Goal: Information Seeking & Learning: Learn about a topic

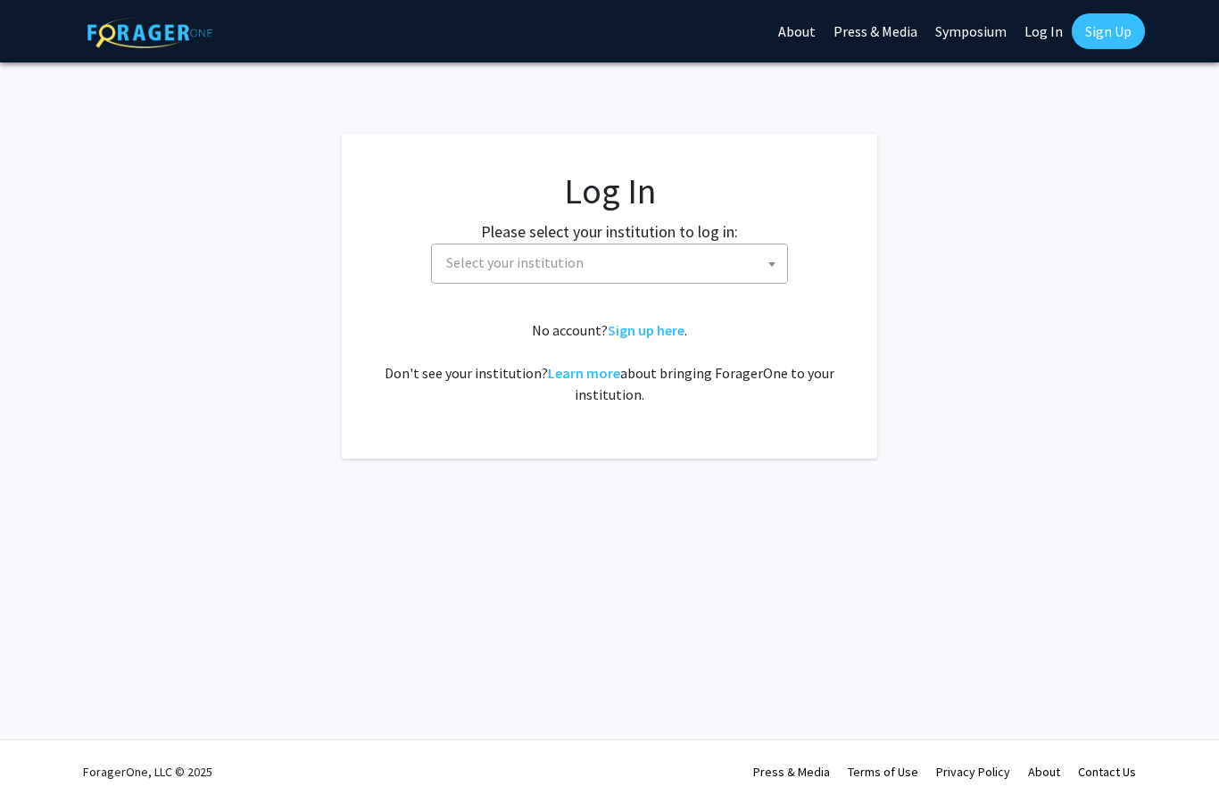
select select
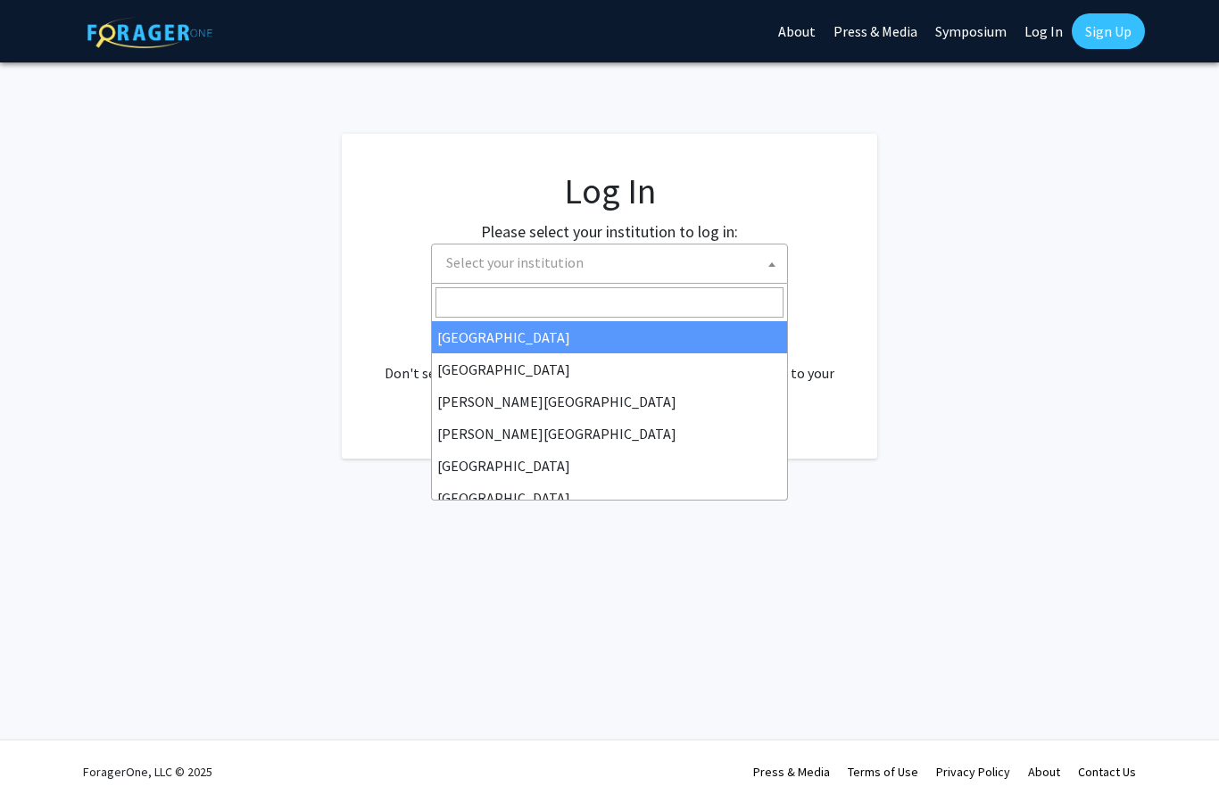
click at [713, 261] on span "Select your institution" at bounding box center [613, 262] width 348 height 37
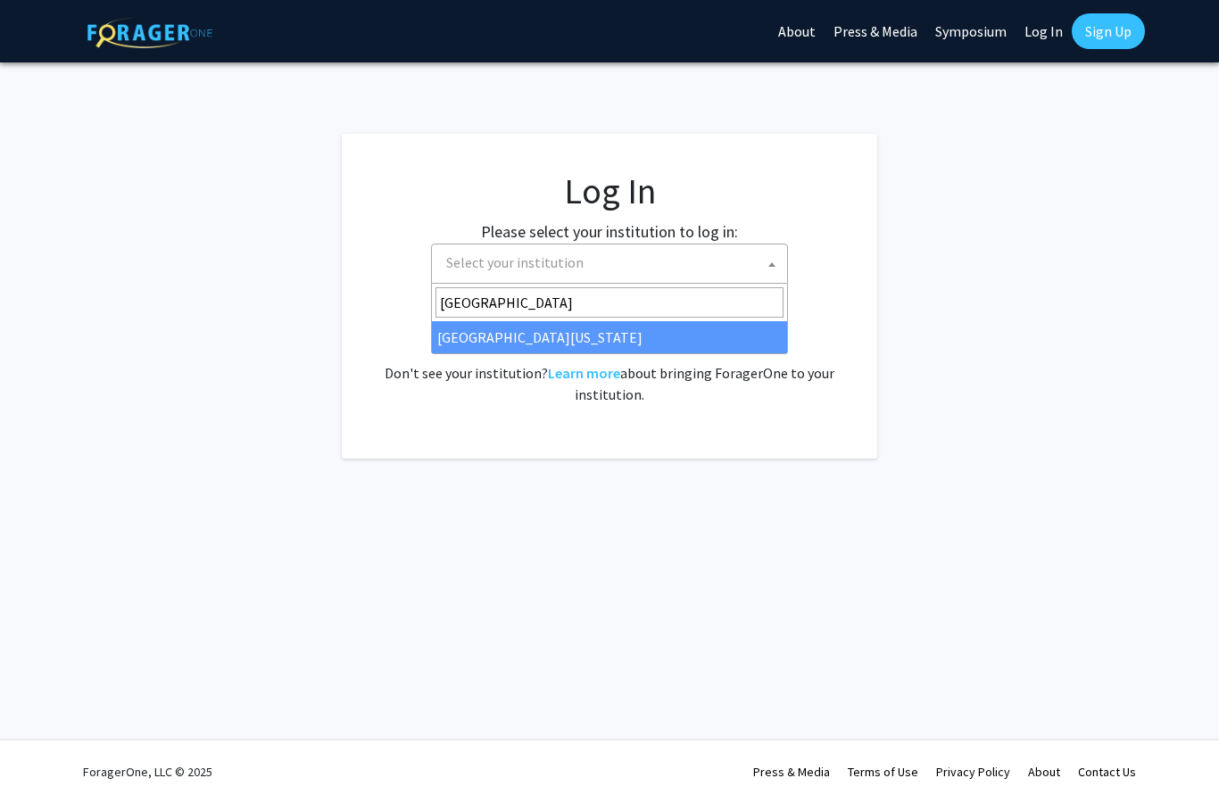
type input "university of kentu"
select select "13"
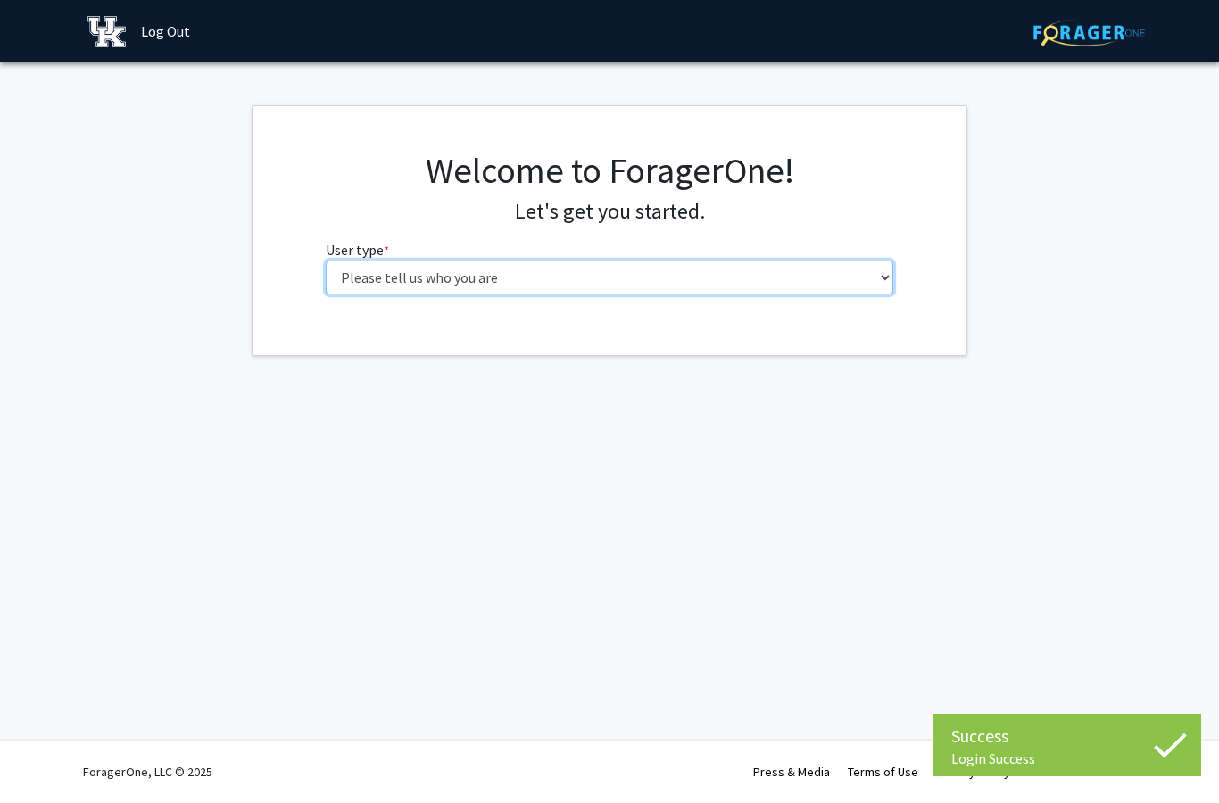
select select "1: undergrad"
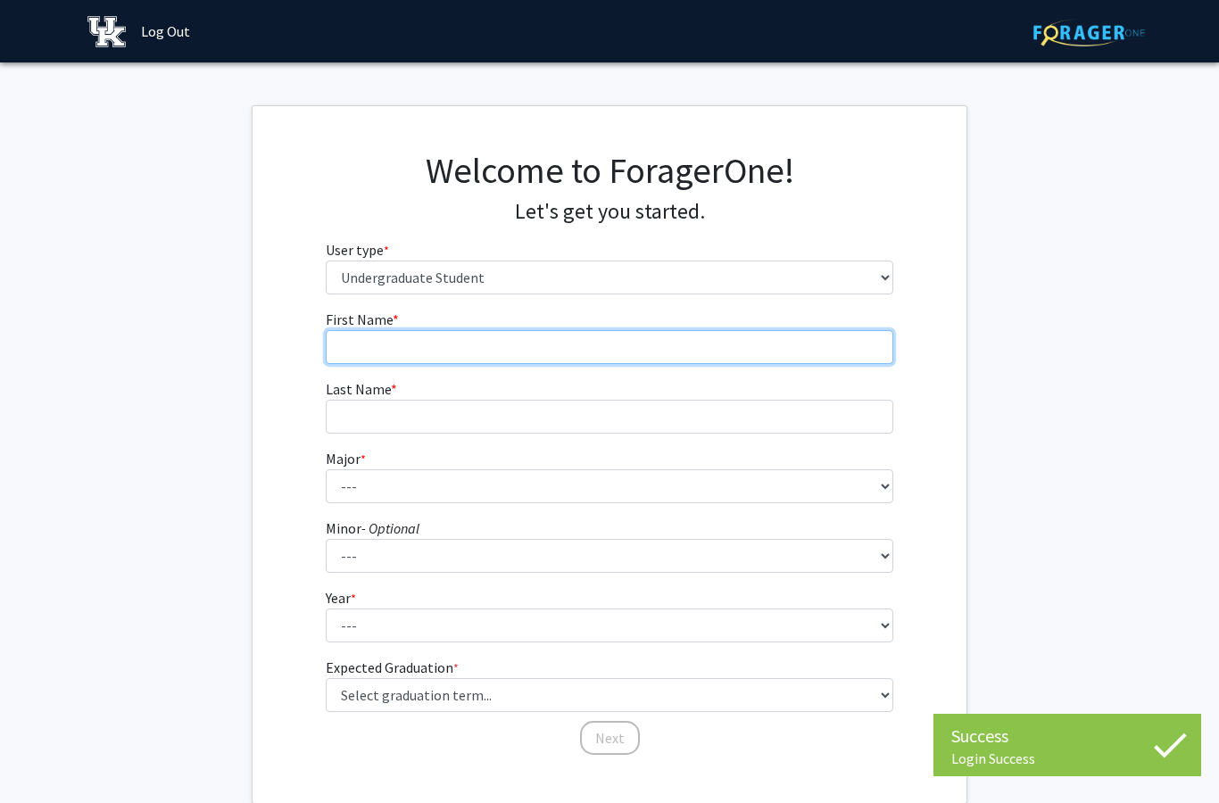
click at [648, 360] on input "First Name * required" at bounding box center [610, 347] width 568 height 34
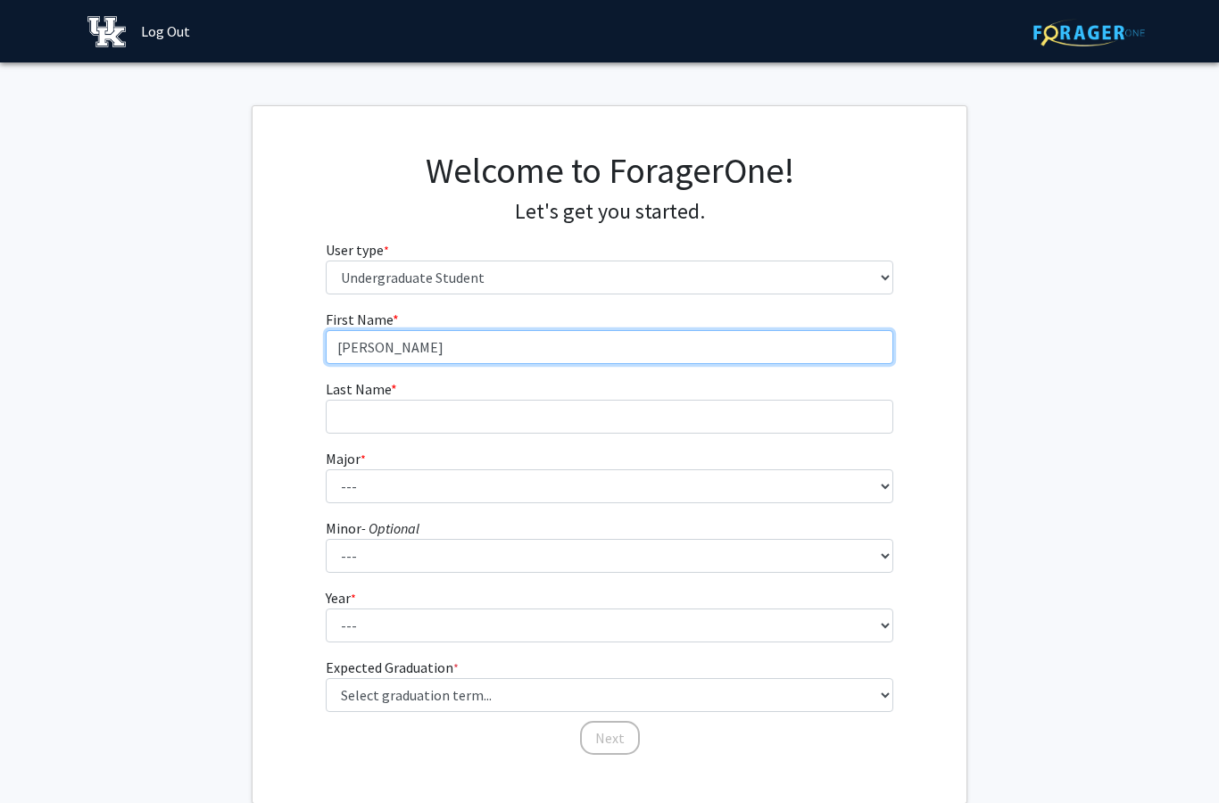
type input "[PERSON_NAME]"
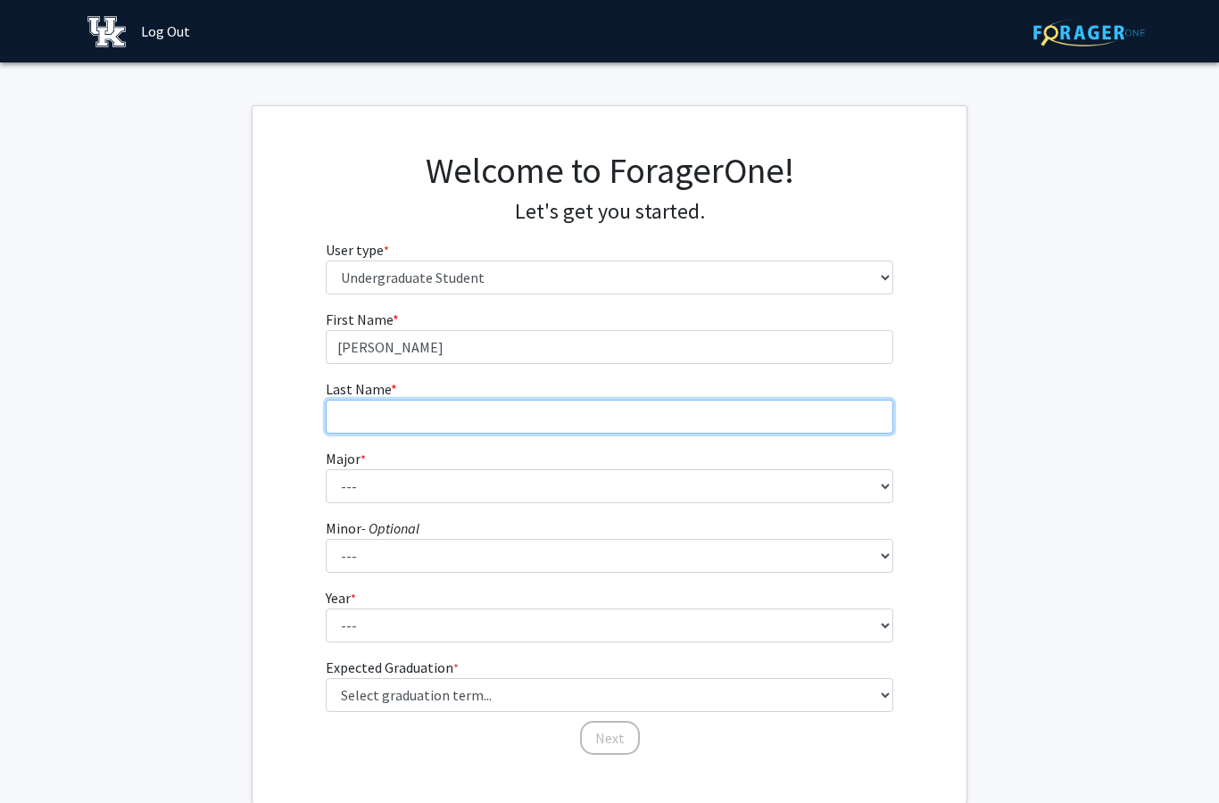
click at [600, 411] on input "Last Name * required" at bounding box center [610, 417] width 568 height 34
type input "[PERSON_NAME]"
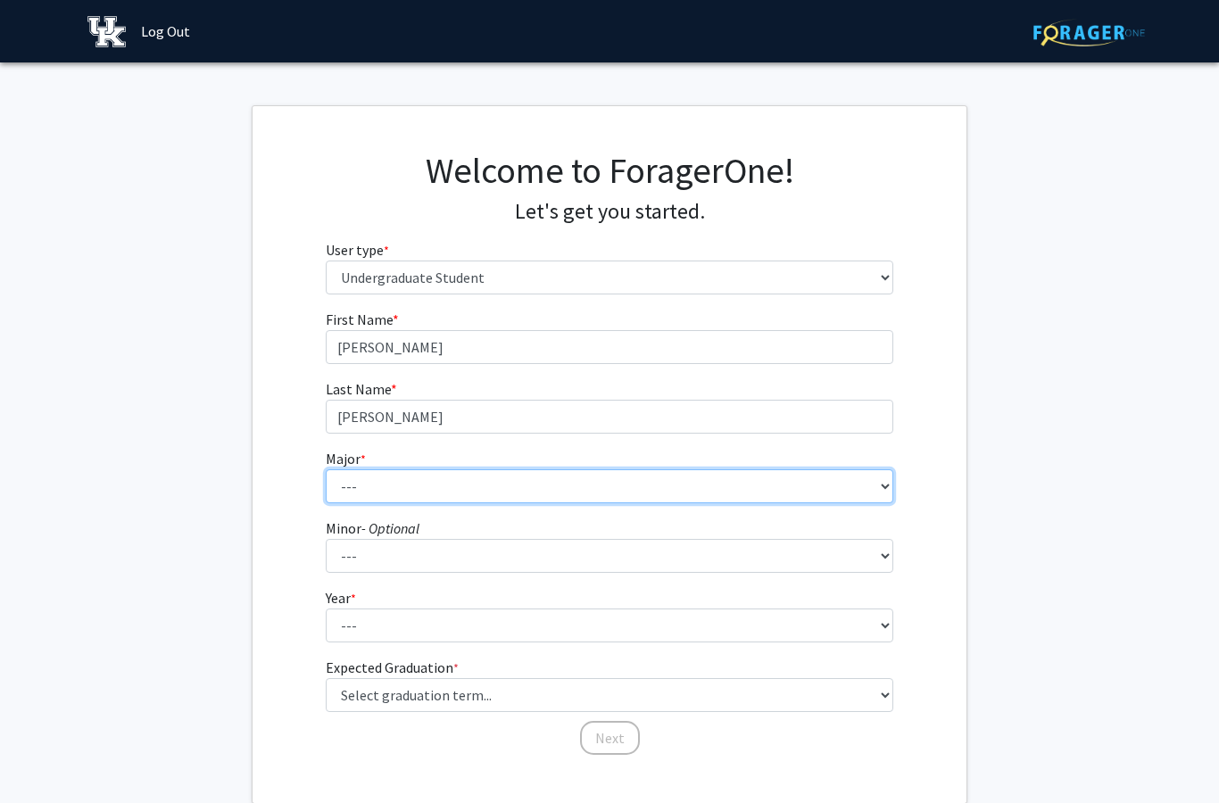
select select "46: 883"
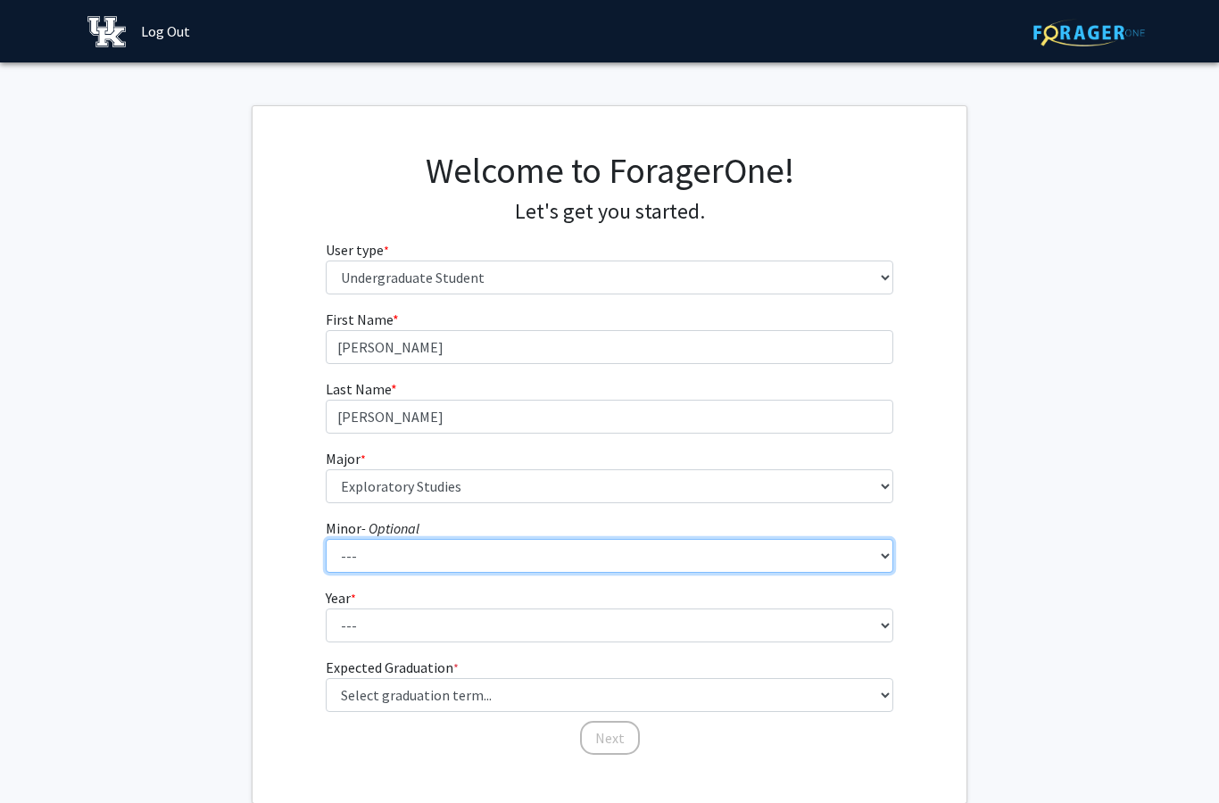
select select "5: 657"
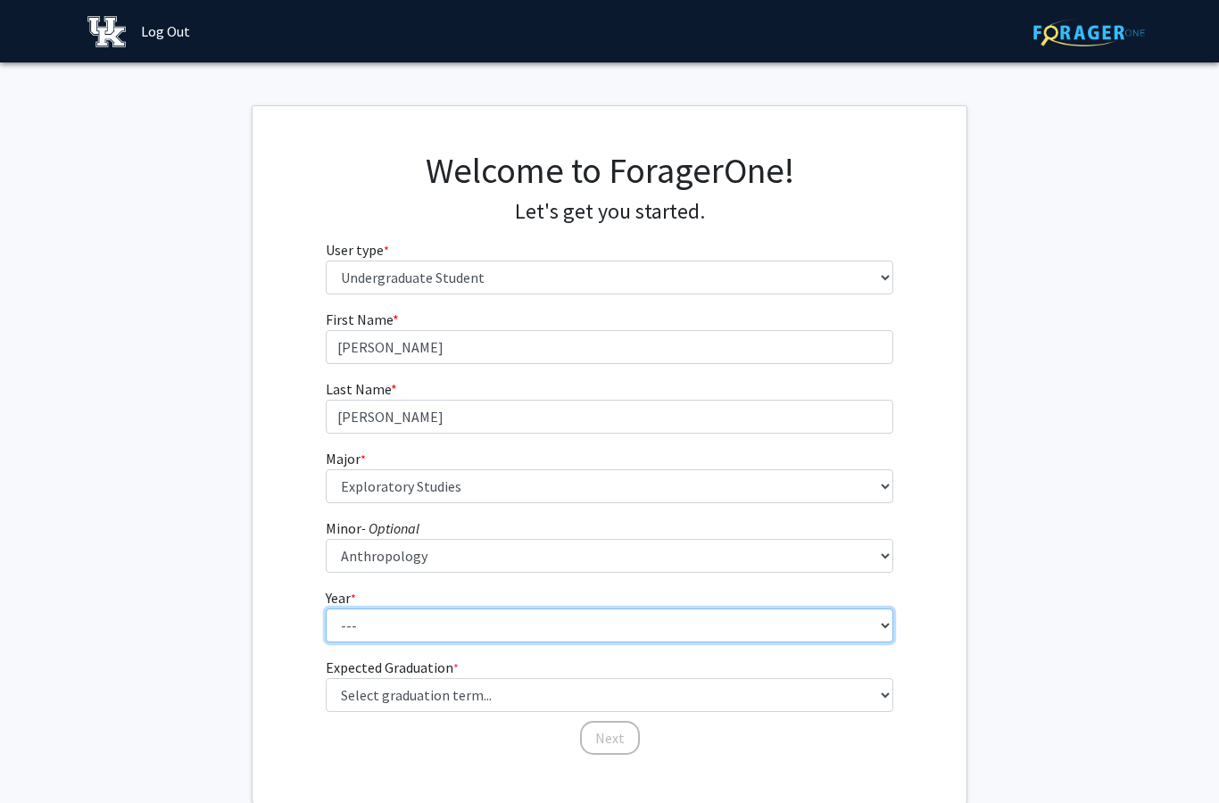
select select "2: sophomore"
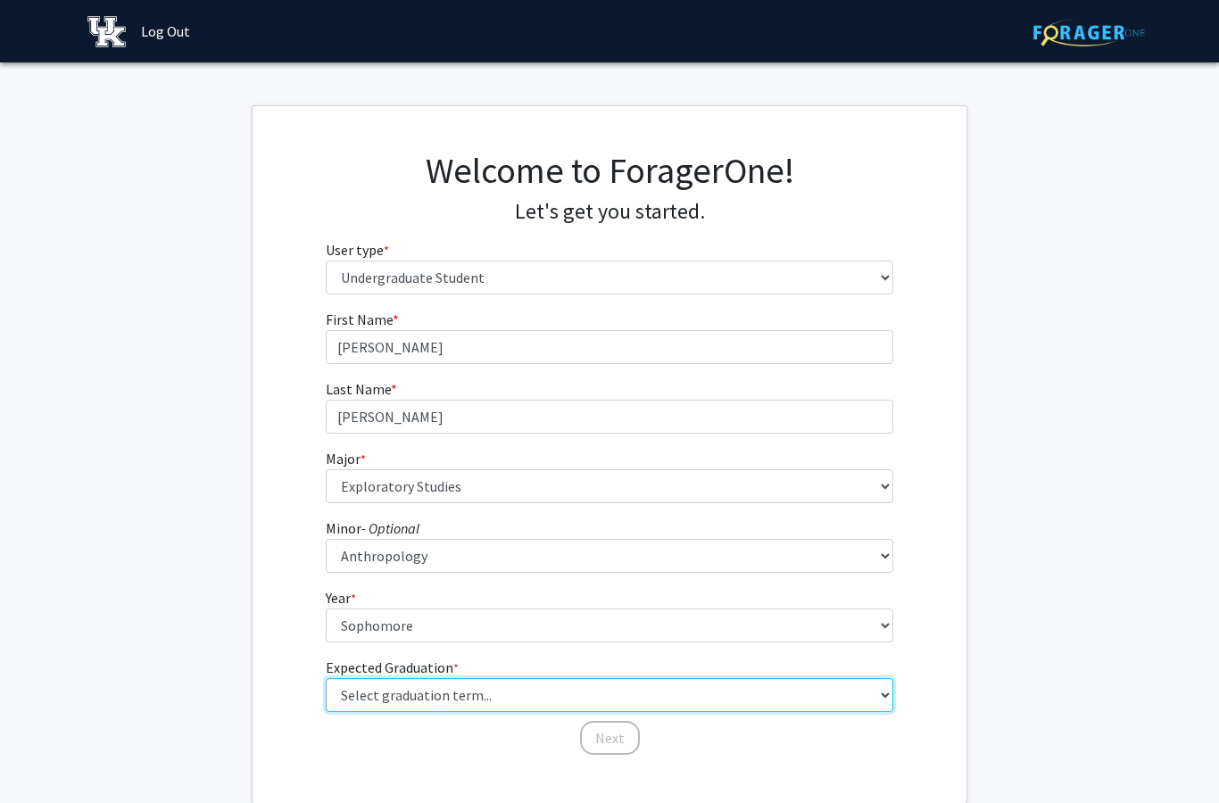
select select "13: spring_2028"
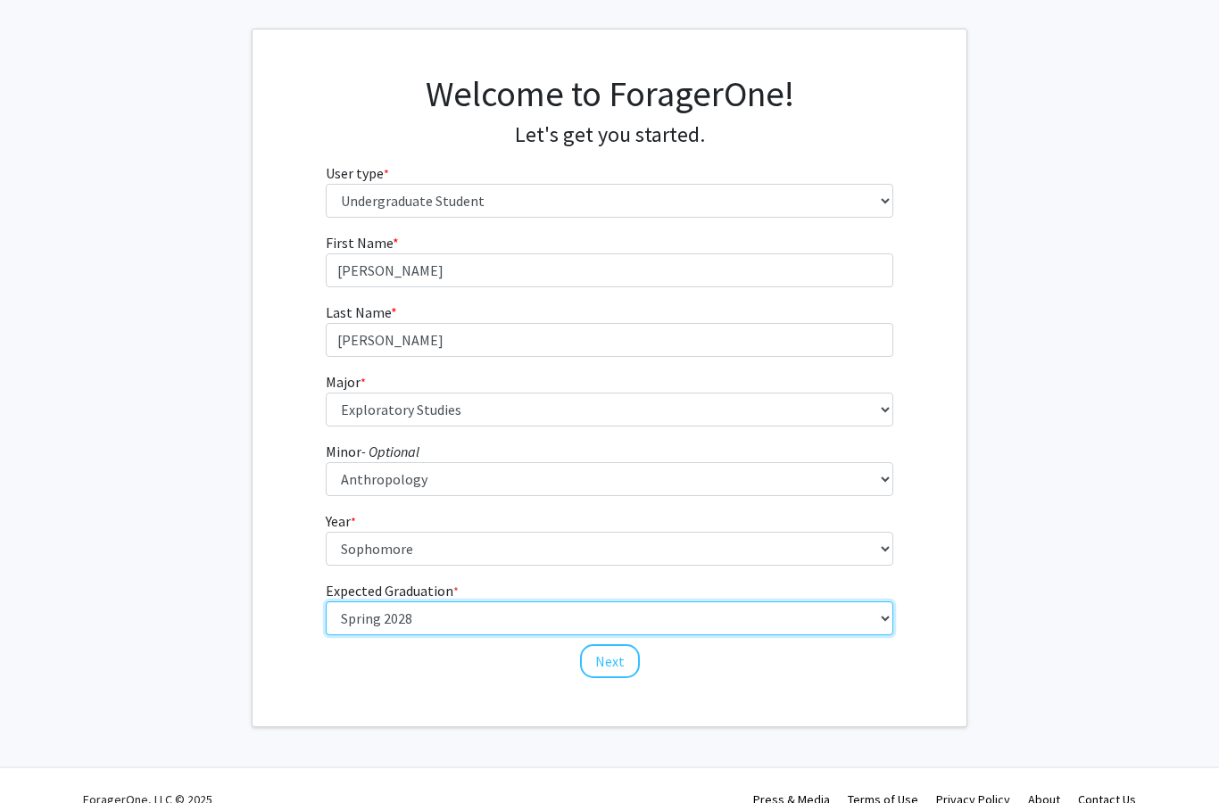
scroll to position [82, 0]
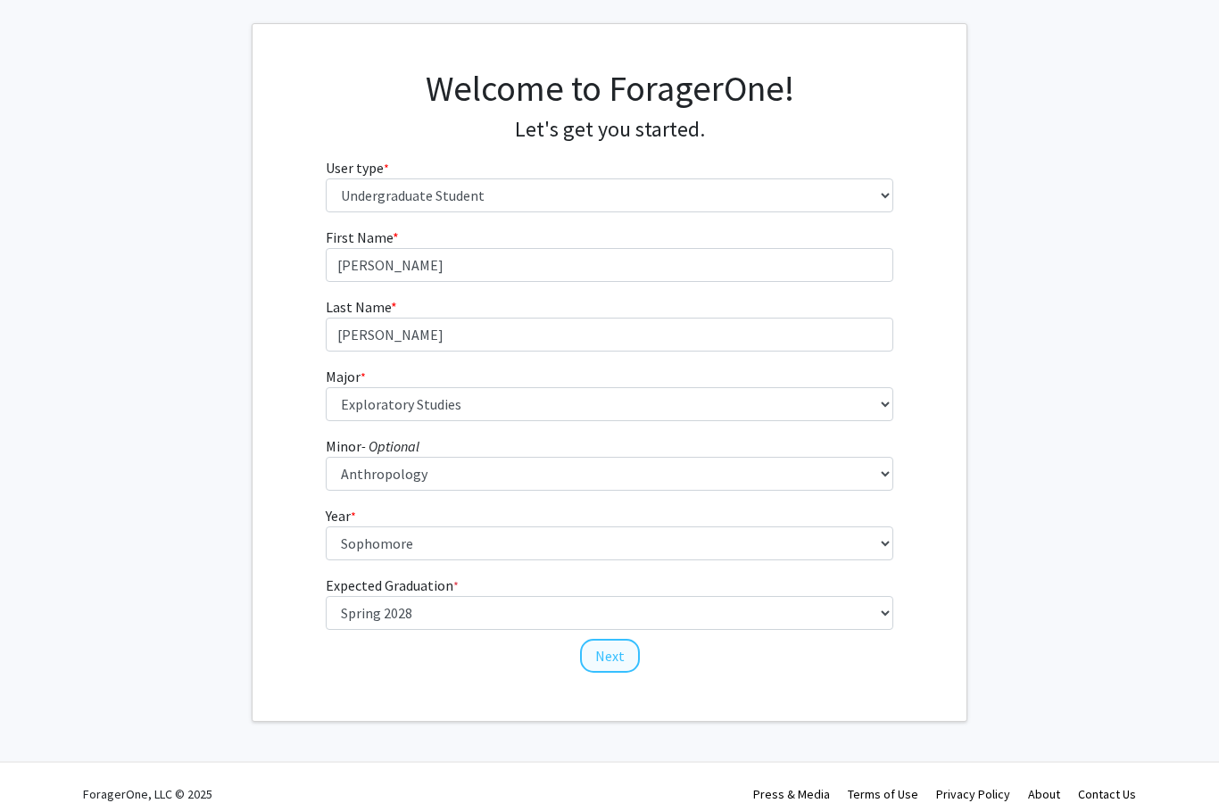
click at [615, 657] on button "Next" at bounding box center [610, 656] width 60 height 34
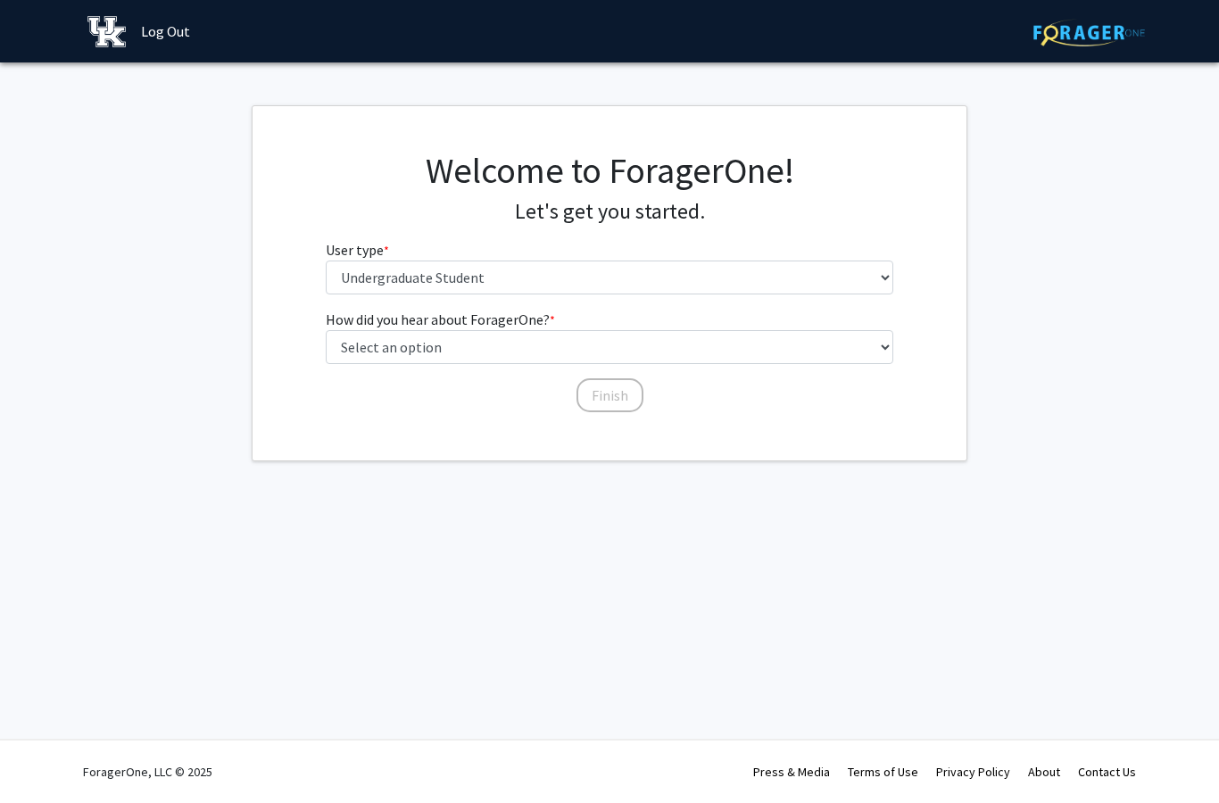
scroll to position [0, 0]
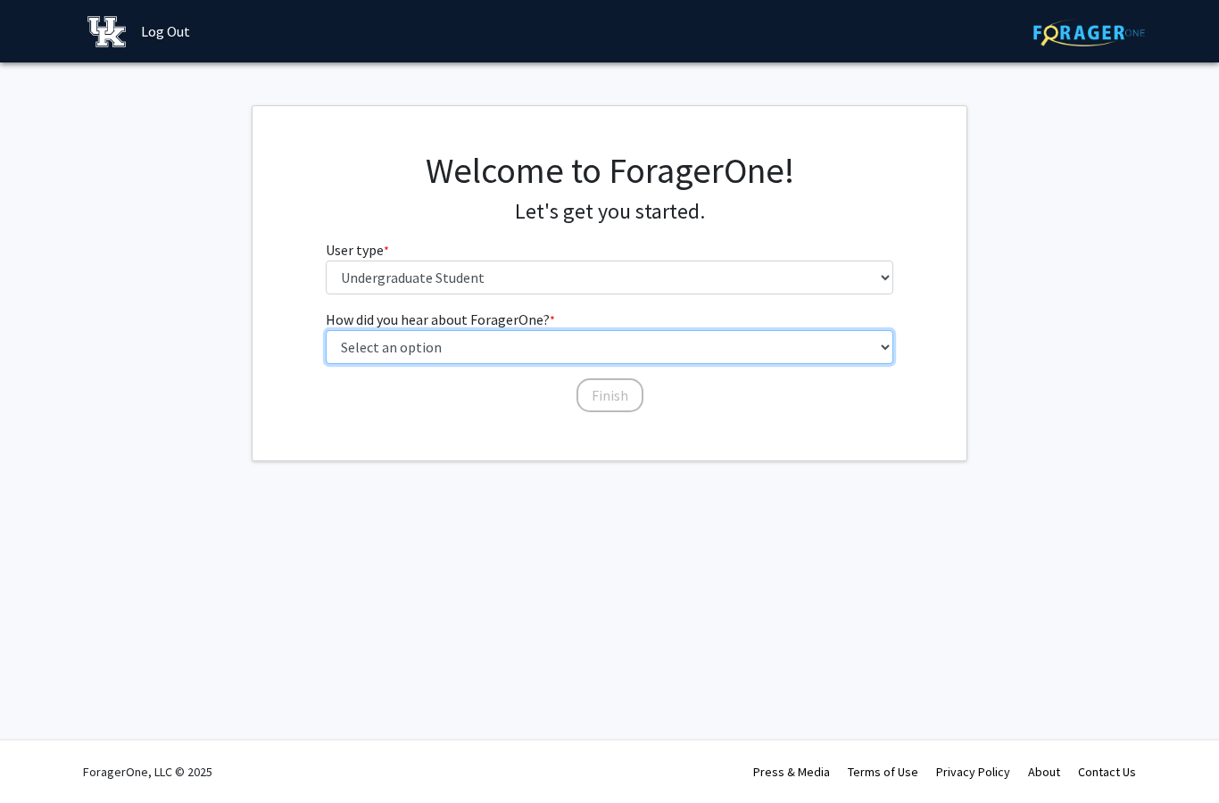
select select "3: university_website"
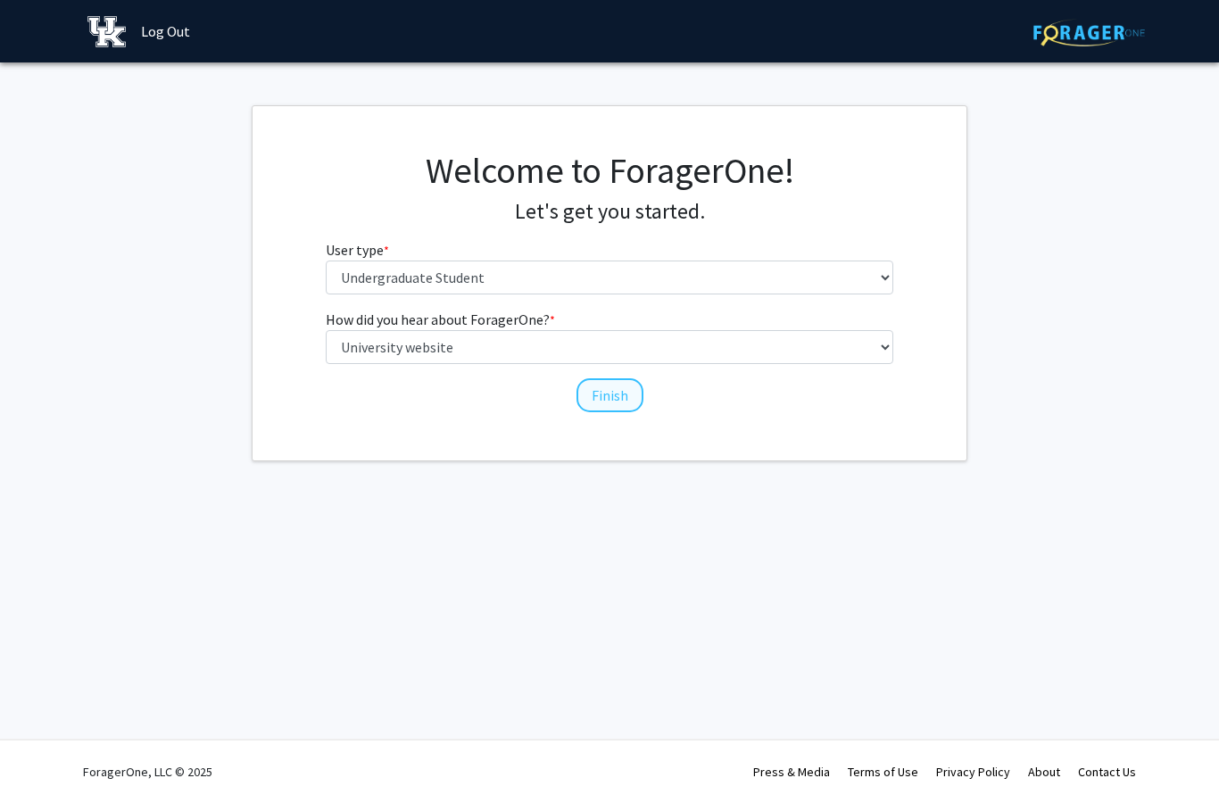
click at [600, 396] on button "Finish" at bounding box center [609, 395] width 67 height 34
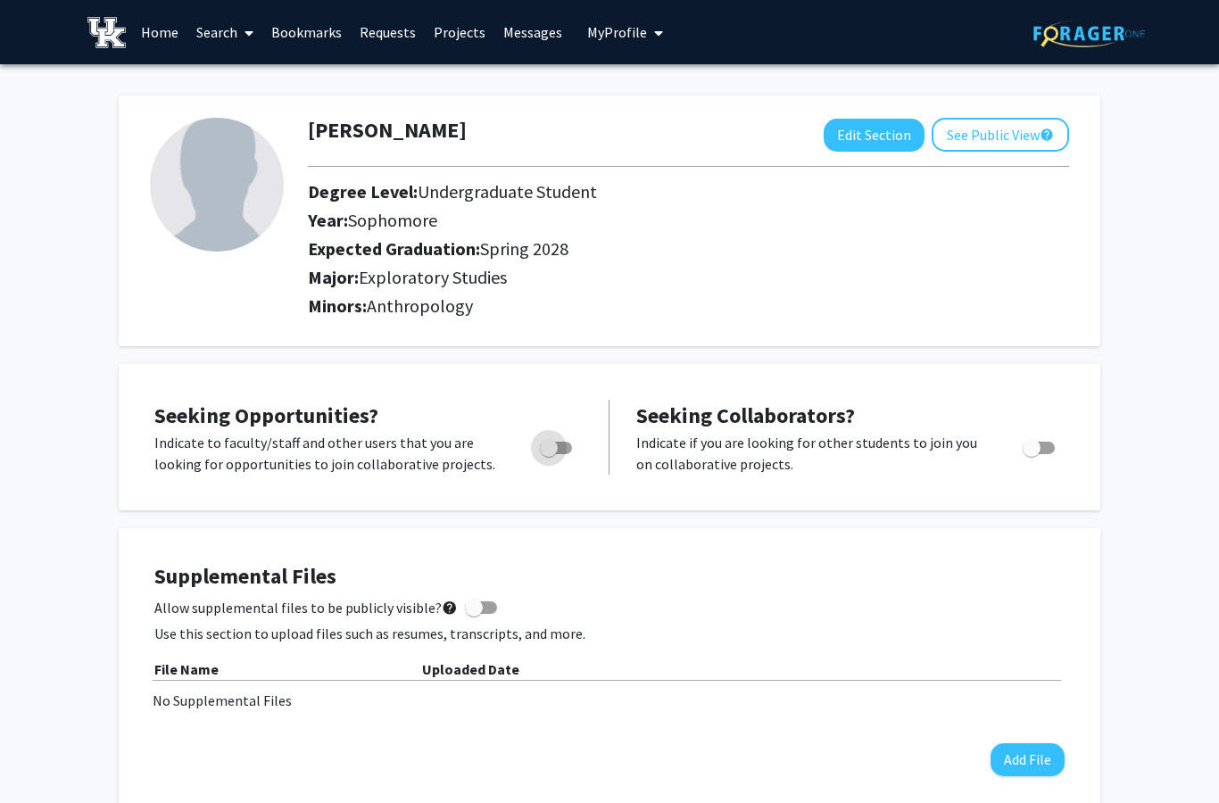
click at [556, 442] on span "Toggle" at bounding box center [549, 448] width 18 height 18
click at [549, 454] on input "Are you actively seeking opportunities?" at bounding box center [548, 454] width 1 height 1
checkbox input "true"
click at [236, 29] on link "Search" at bounding box center [224, 32] width 75 height 62
click at [163, 29] on link "Home" at bounding box center [159, 32] width 55 height 62
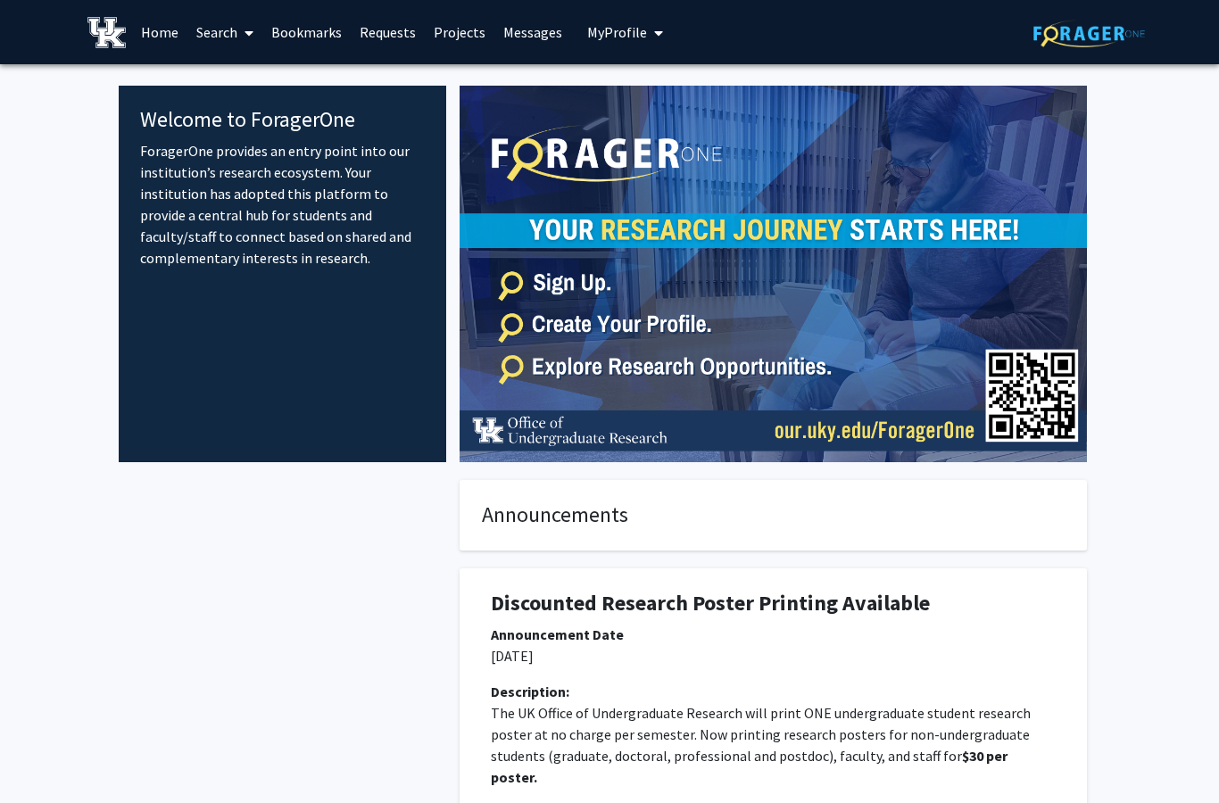
click at [250, 35] on icon at bounding box center [248, 33] width 9 height 14
click at [250, 118] on span "Students" at bounding box center [241, 118] width 109 height 36
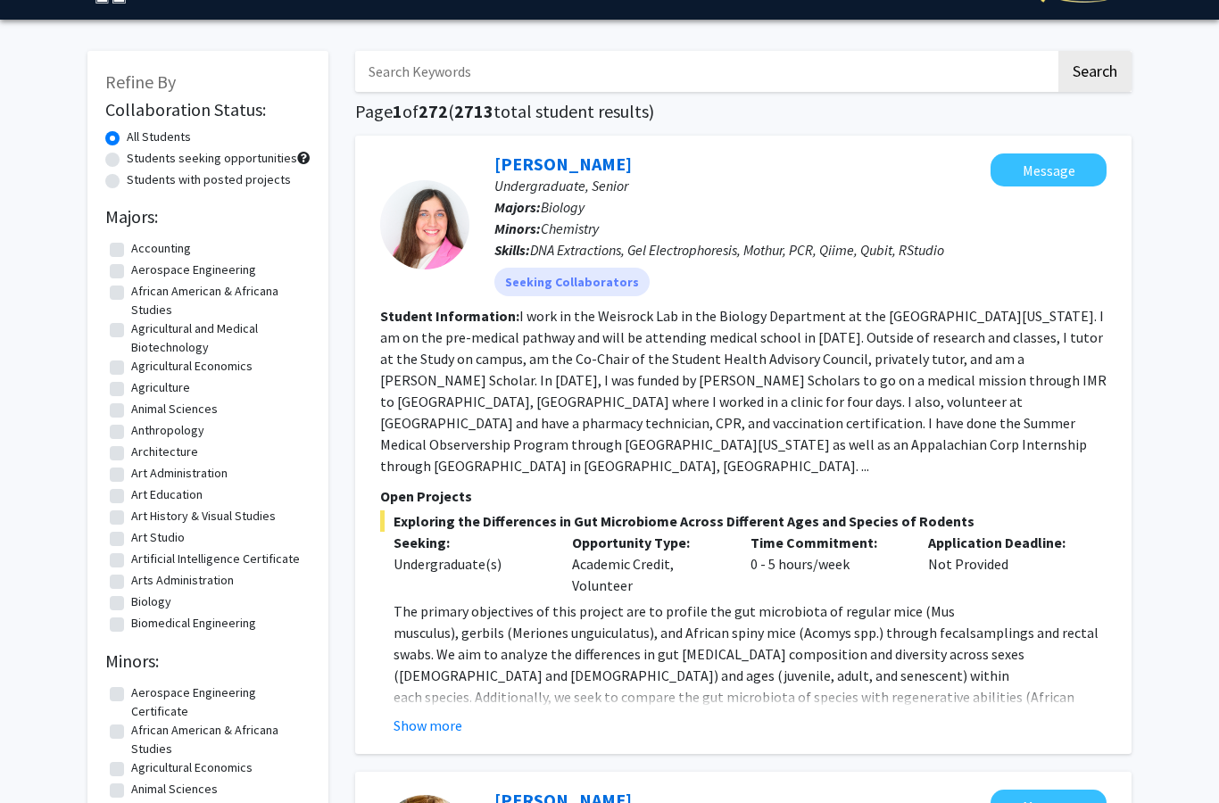
scroll to position [44, 0]
drag, startPoint x: 117, startPoint y: 427, endPoint x: 117, endPoint y: 472, distance: 44.6
click at [131, 427] on label "Anthropology" at bounding box center [167, 431] width 73 height 19
click at [131, 427] on input "Anthropology" at bounding box center [137, 428] width 12 height 12
checkbox input "true"
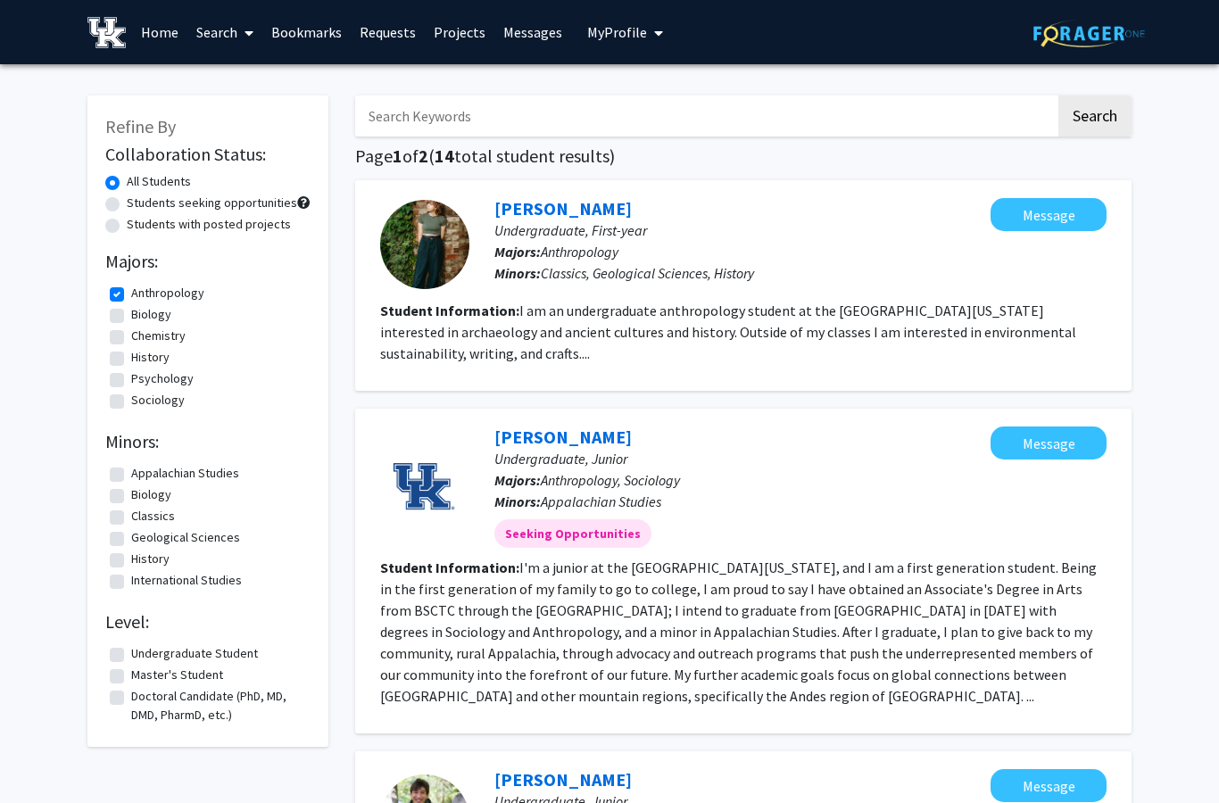
click at [131, 315] on label "Biology" at bounding box center [151, 314] width 40 height 19
click at [131, 315] on input "Biology" at bounding box center [137, 311] width 12 height 12
checkbox input "true"
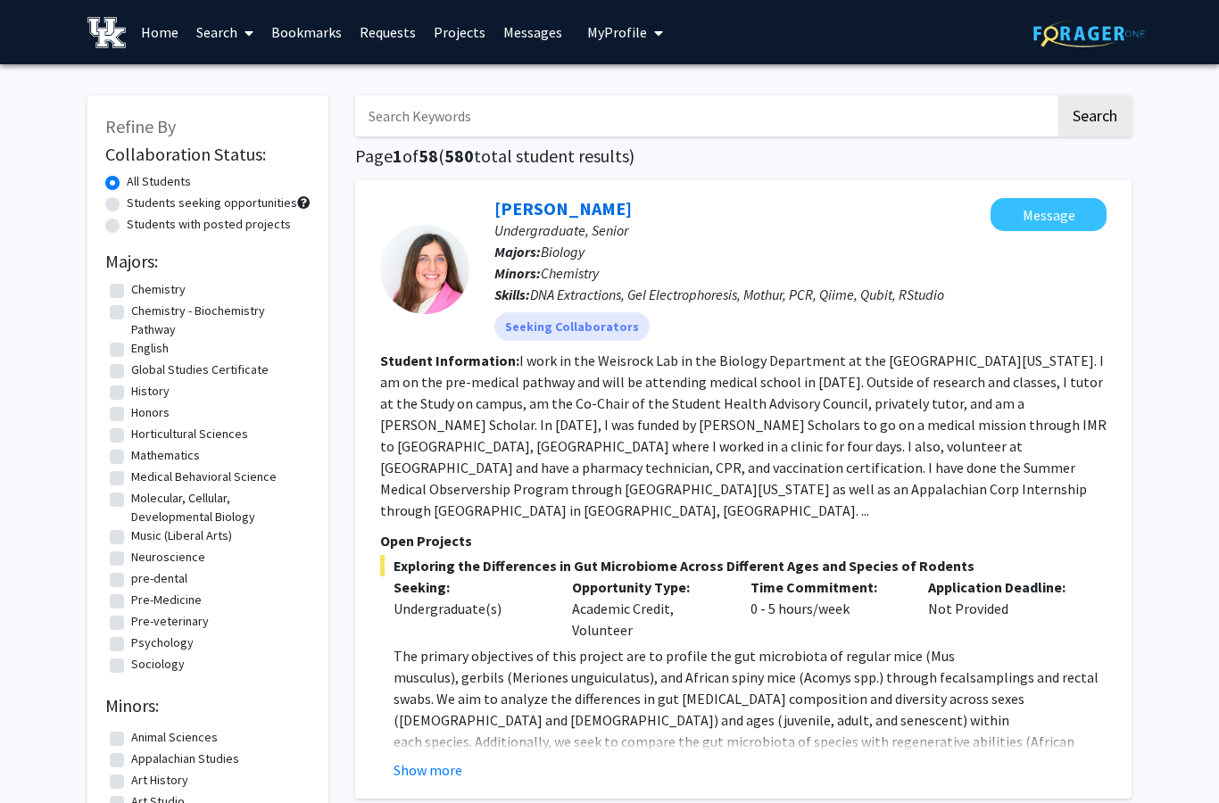
scroll to position [84, 0]
click at [131, 601] on label "Pre-Medicine" at bounding box center [166, 600] width 70 height 19
click at [131, 601] on input "Pre-Medicine" at bounding box center [137, 597] width 12 height 12
checkbox input "true"
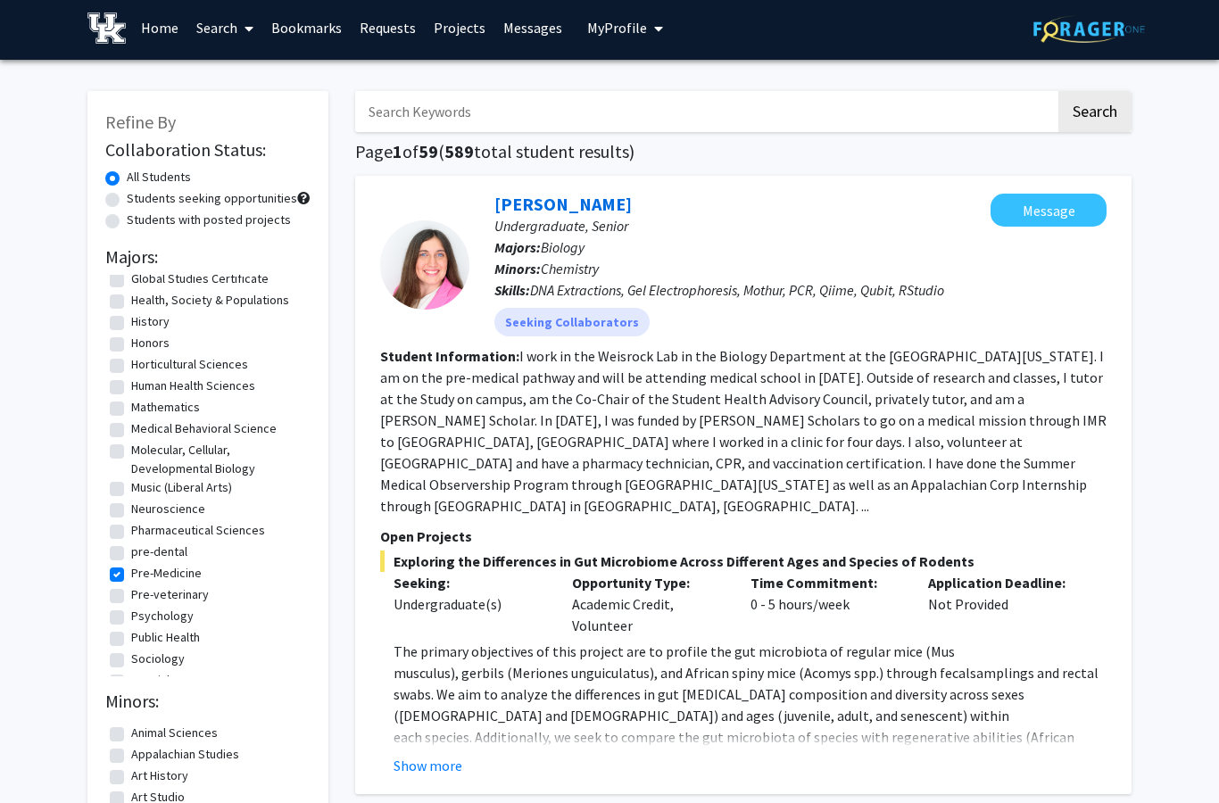
scroll to position [28, 0]
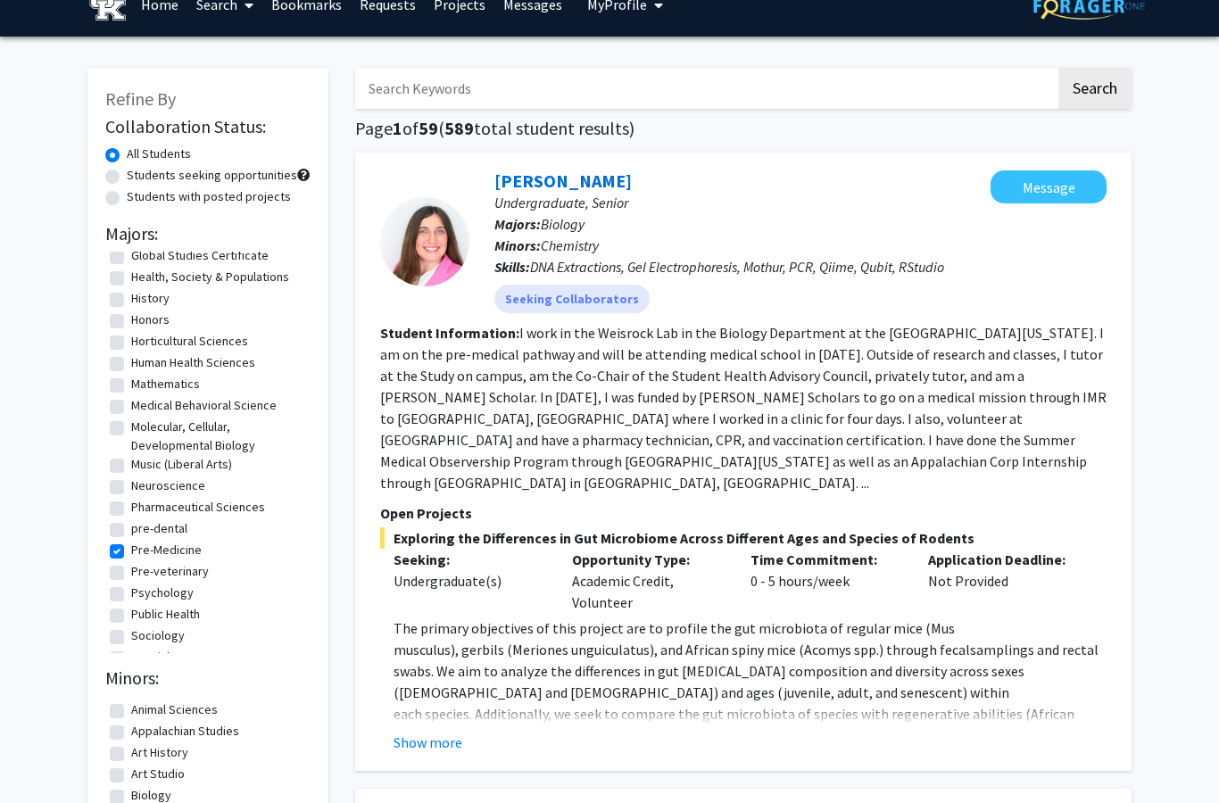
click at [434, 732] on button "Show more" at bounding box center [427, 742] width 69 height 21
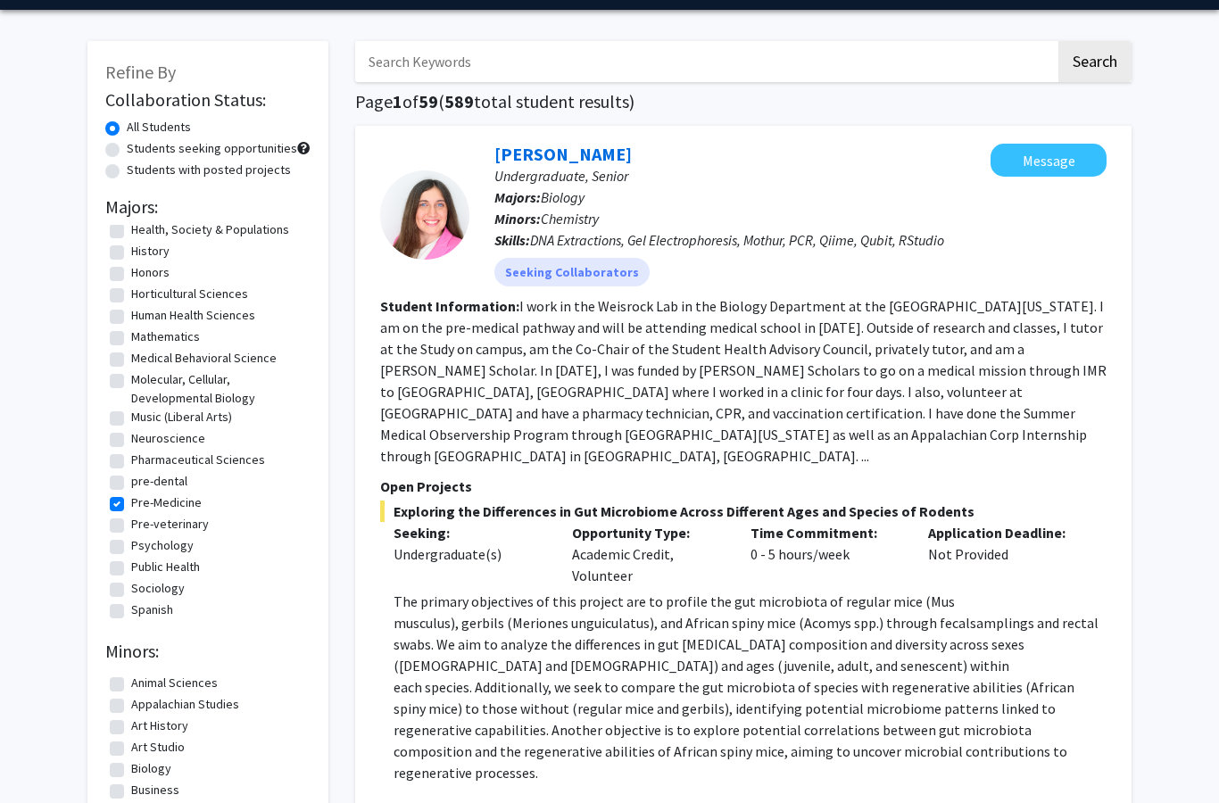
scroll to position [15, 0]
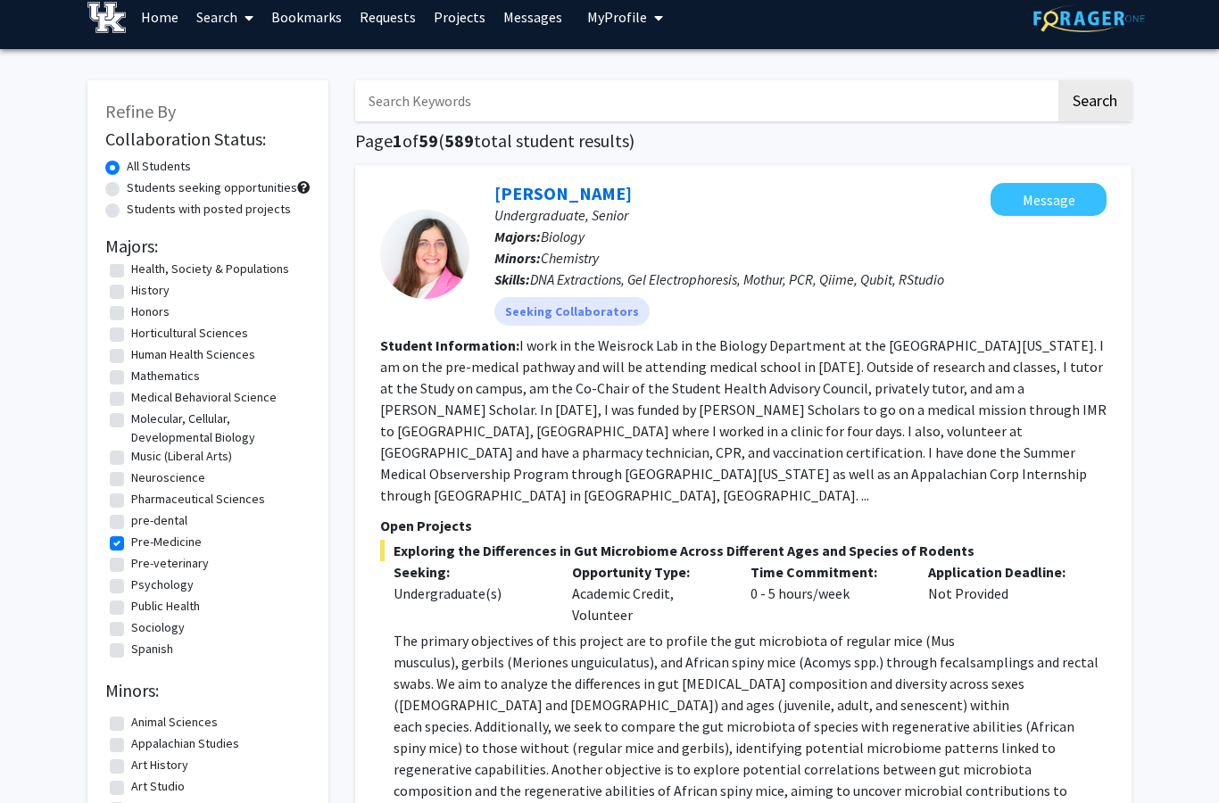
click at [127, 204] on label "Students with posted projects" at bounding box center [209, 209] width 164 height 19
click at [127, 204] on input "Students with posted projects" at bounding box center [133, 206] width 12 height 12
radio input "true"
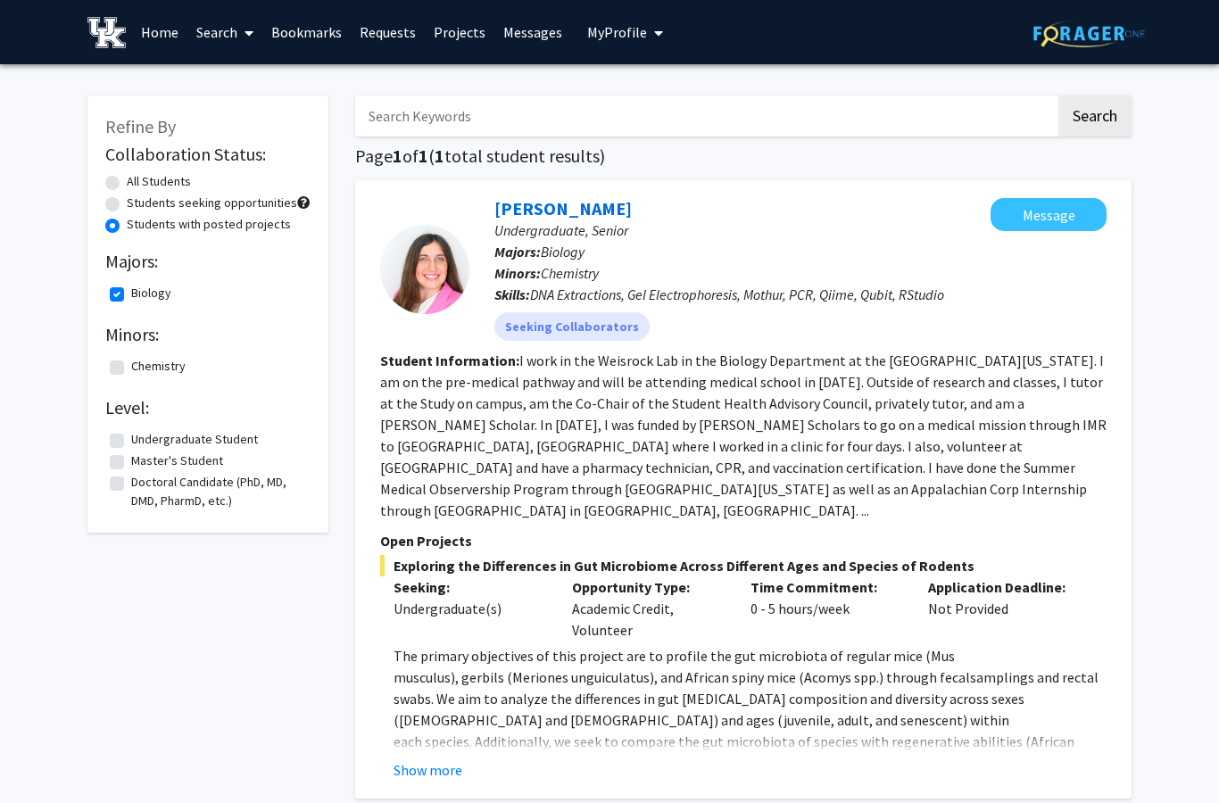
click at [127, 180] on label "All Students" at bounding box center [159, 181] width 64 height 19
click at [127, 180] on input "All Students" at bounding box center [133, 178] width 12 height 12
radio input "true"
